Goal: Information Seeking & Learning: Compare options

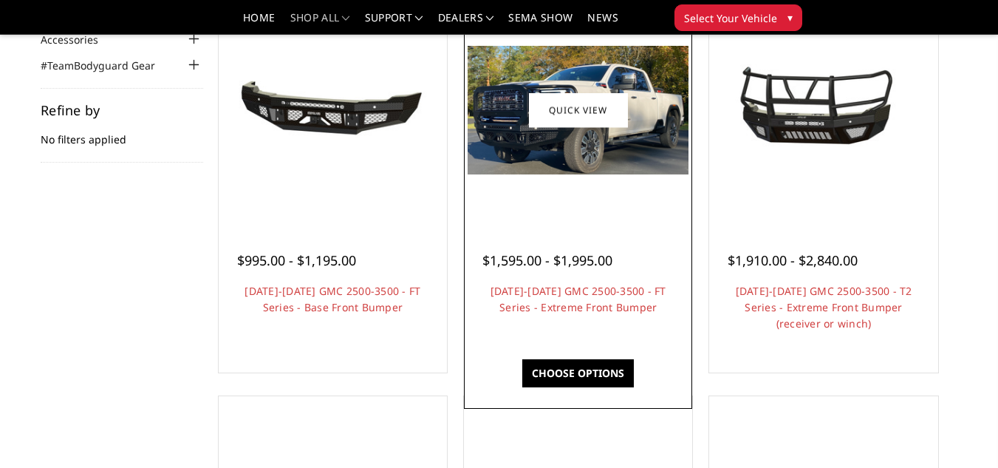
click at [603, 380] on link "Choose Options" at bounding box center [578, 373] width 112 height 28
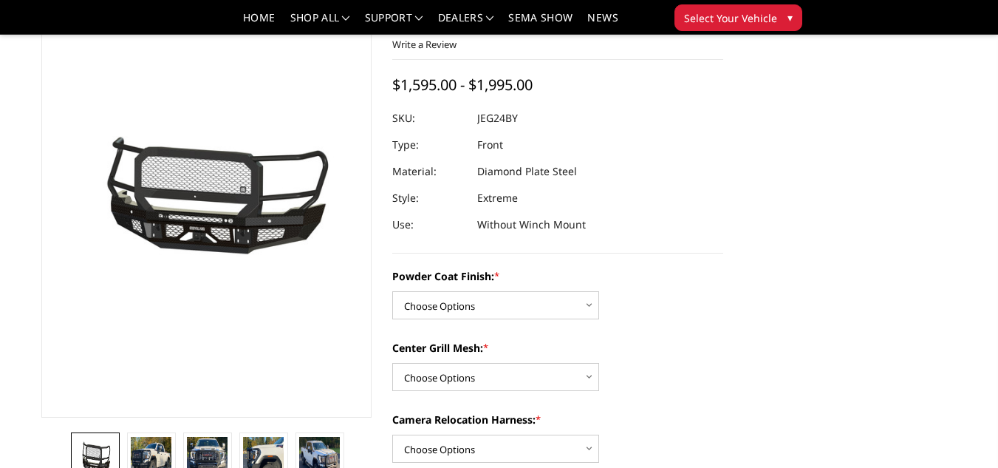
scroll to position [101, 0]
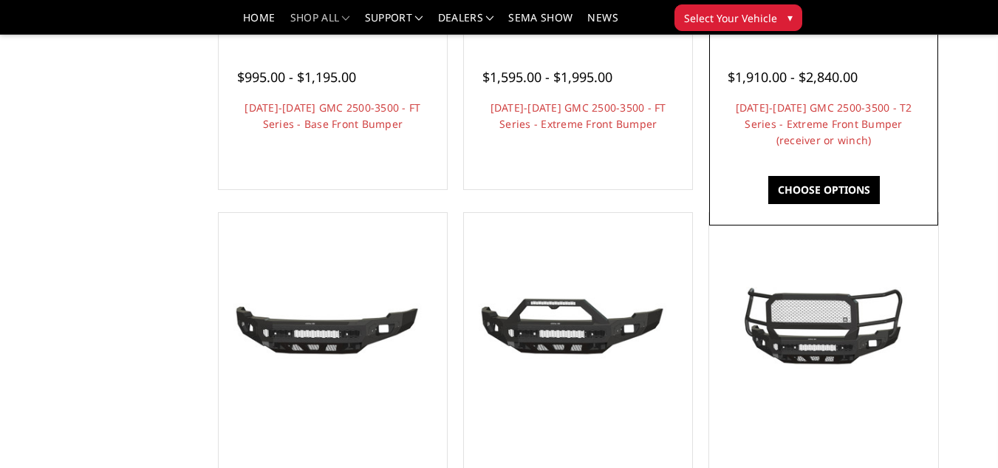
scroll to position [423, 0]
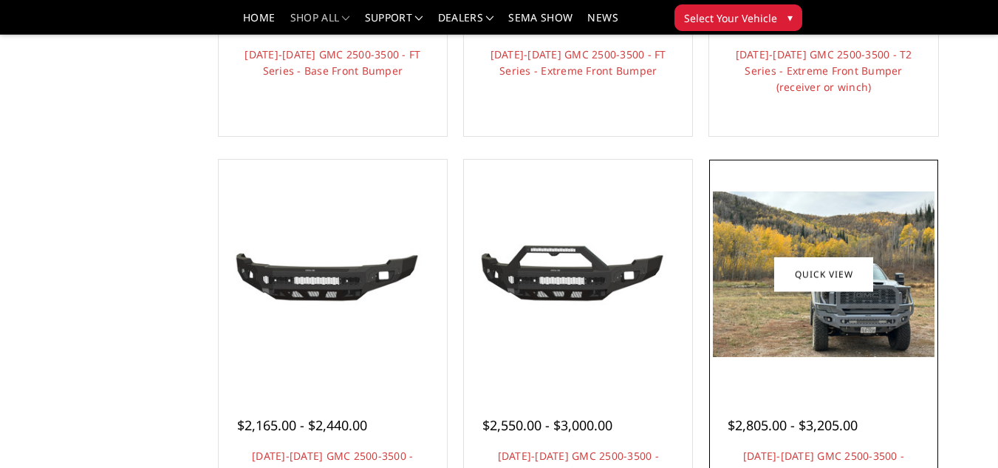
click at [782, 359] on div at bounding box center [823, 273] width 221 height 221
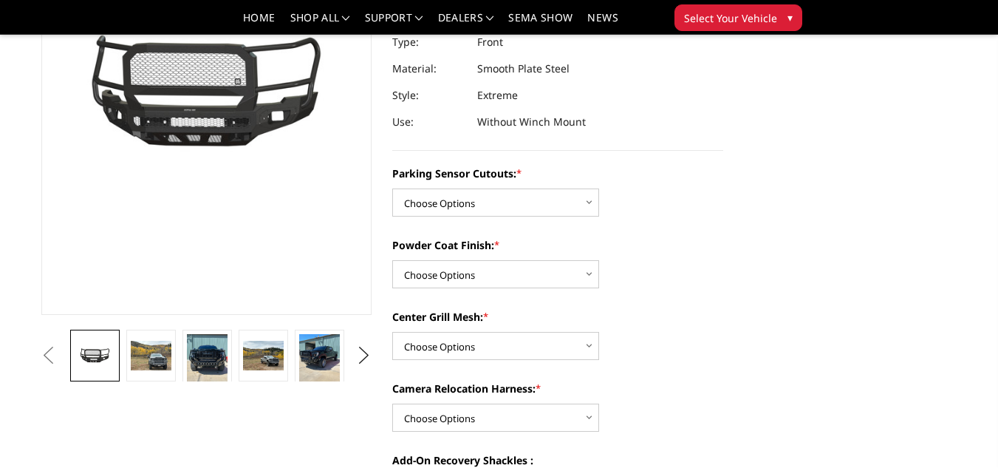
scroll to position [208, 0]
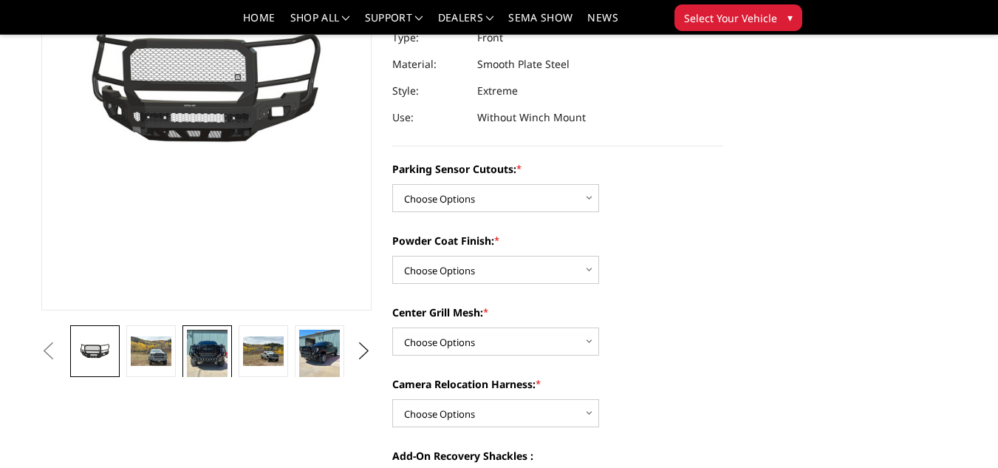
click at [210, 363] on img at bounding box center [207, 355] width 40 height 53
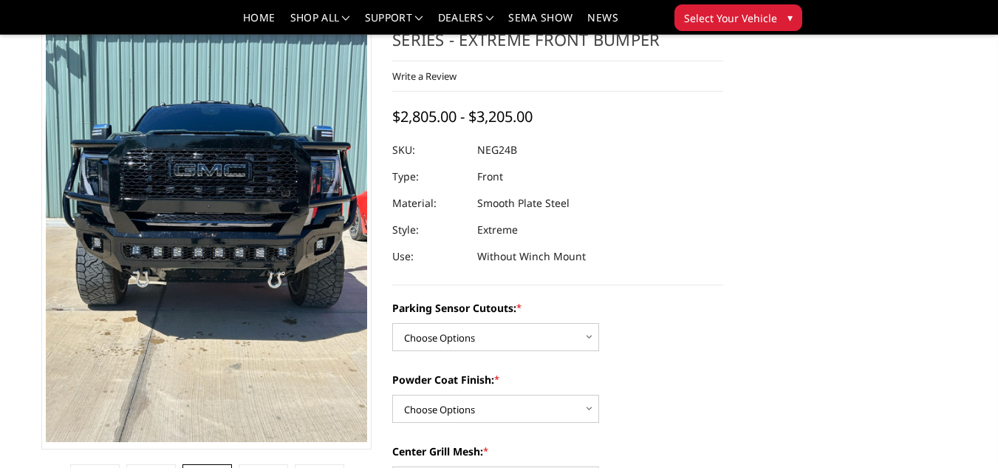
scroll to position [68, 0]
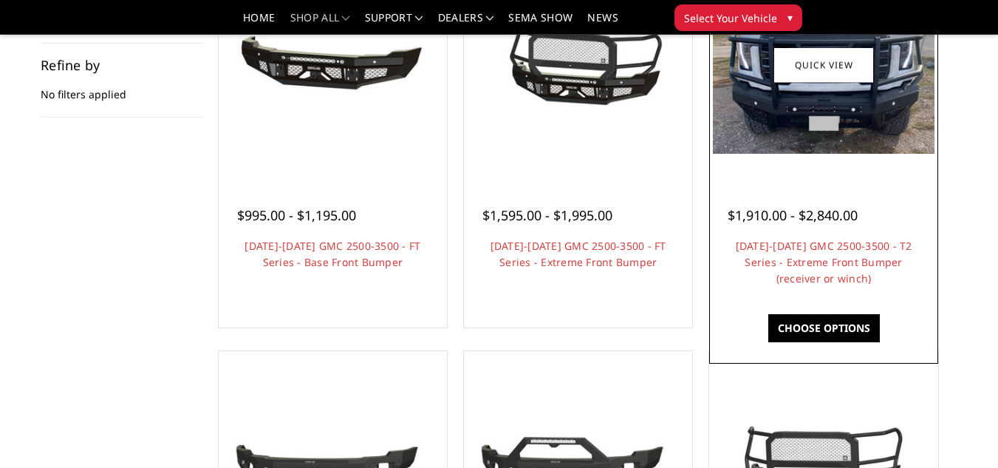
scroll to position [220, 0]
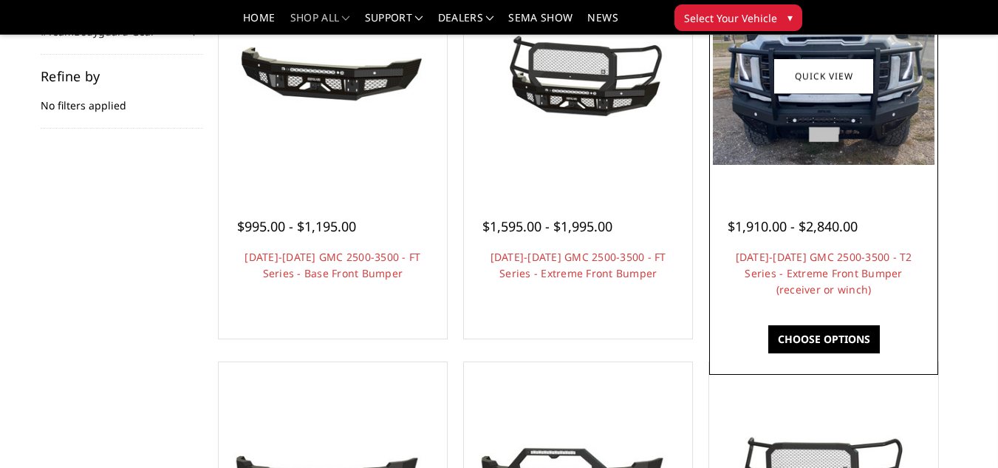
click at [855, 129] on img at bounding box center [823, 75] width 221 height 177
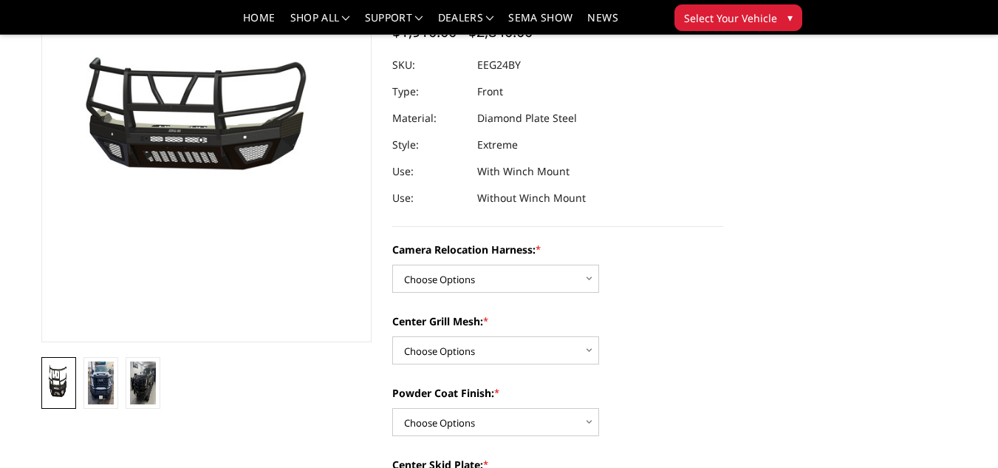
scroll to position [240, 0]
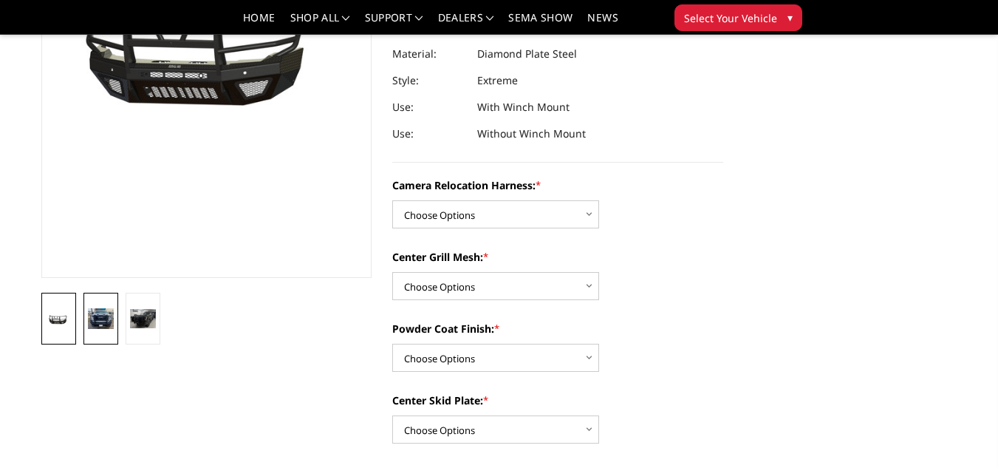
click at [93, 329] on img at bounding box center [101, 318] width 26 height 21
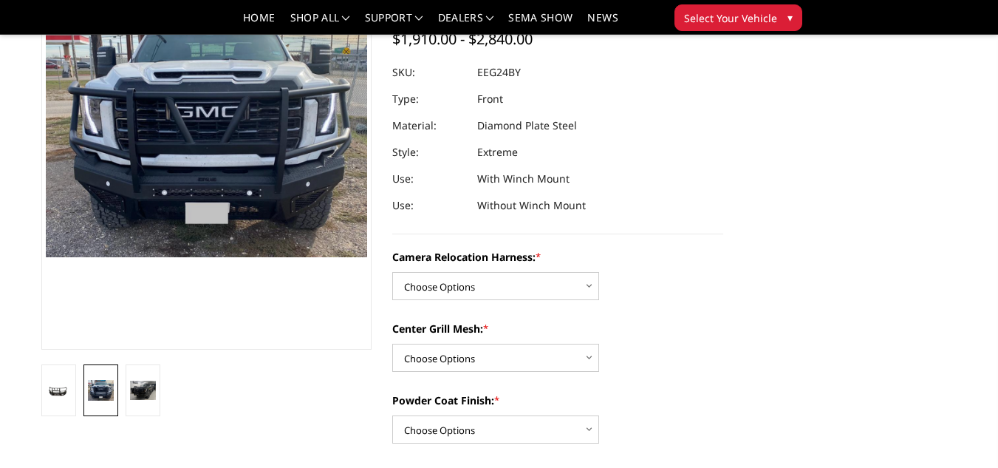
scroll to position [169, 0]
click at [154, 389] on img at bounding box center [143, 390] width 26 height 20
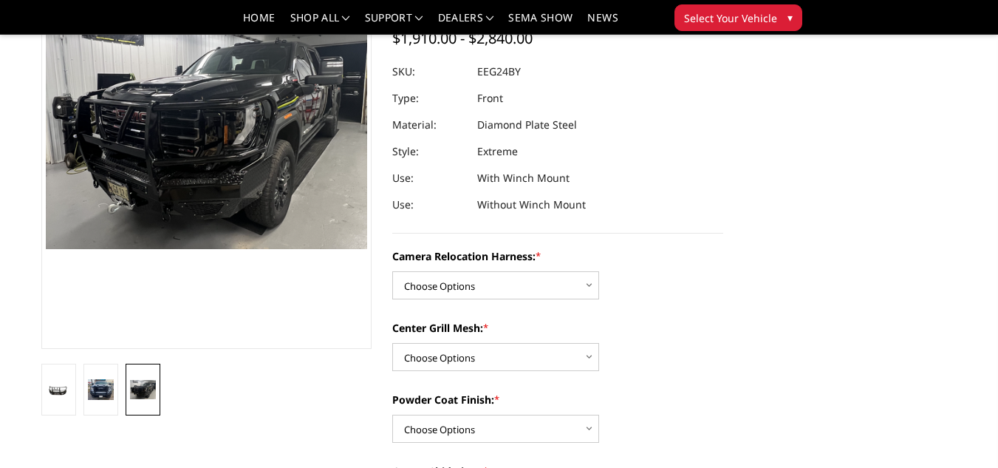
scroll to position [177, 0]
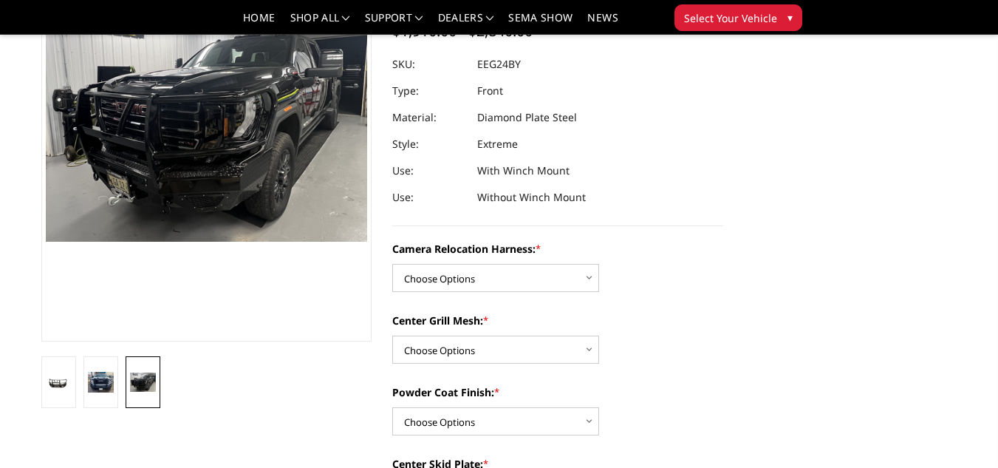
click at [140, 386] on img at bounding box center [143, 382] width 26 height 20
